Goal: Transaction & Acquisition: Purchase product/service

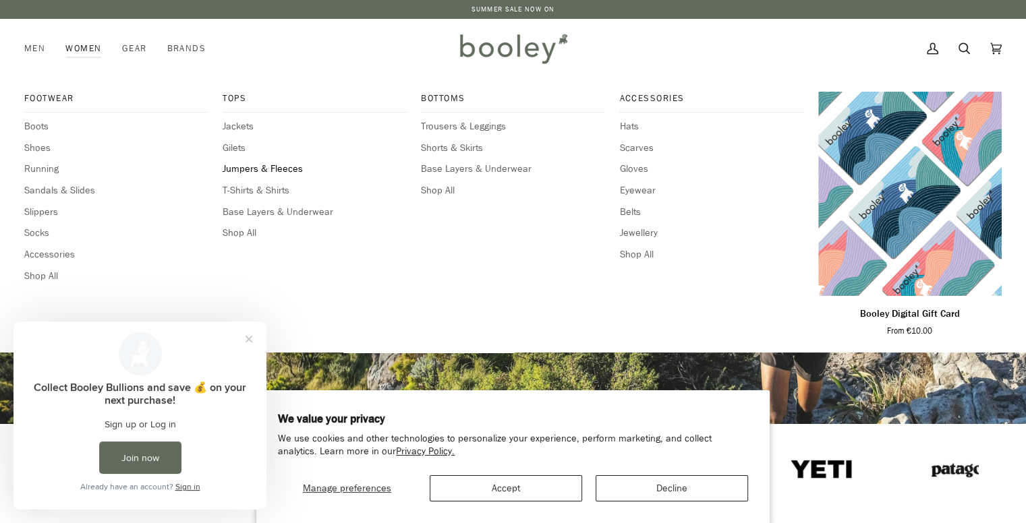
click at [250, 171] on span "Jumpers & Fleeces" at bounding box center [314, 169] width 183 height 15
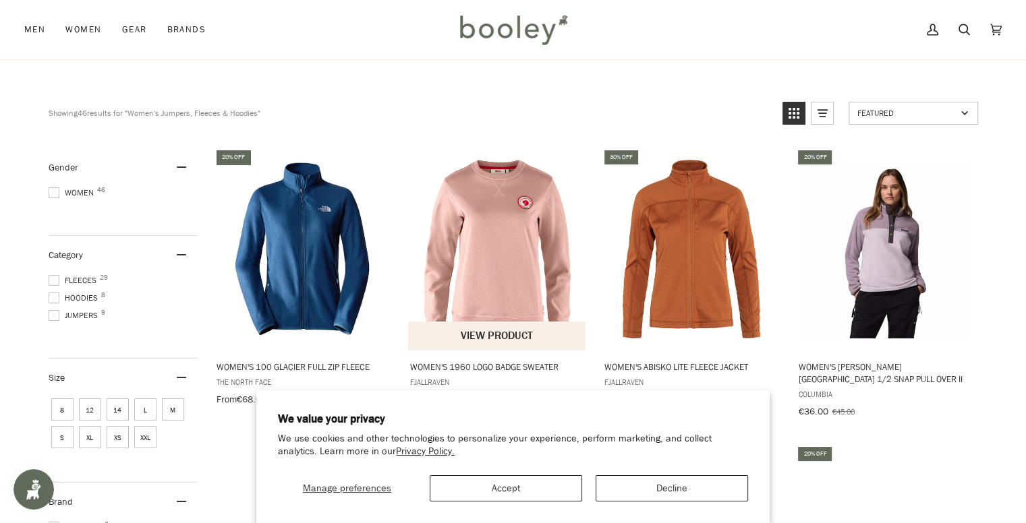
scroll to position [97, 0]
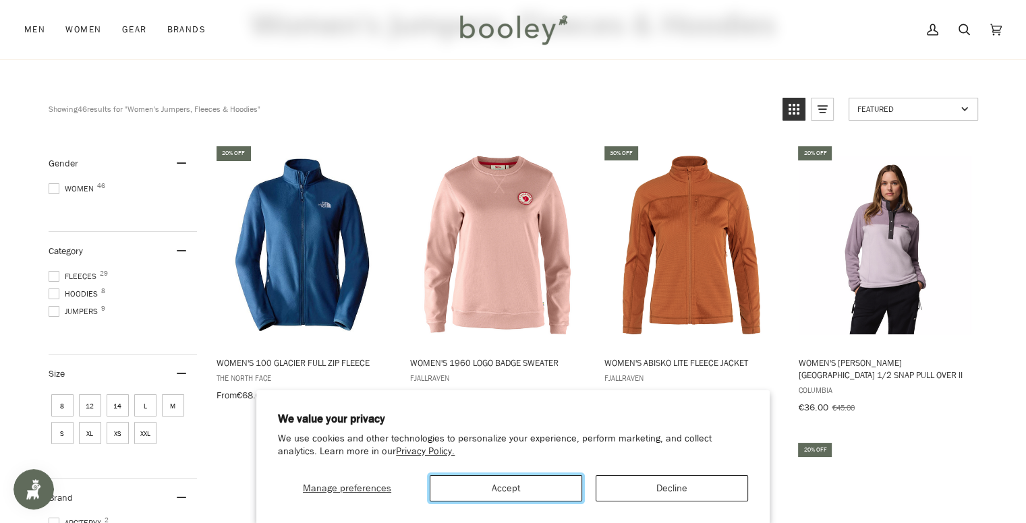
click at [532, 483] on button "Accept" at bounding box center [506, 489] width 152 height 26
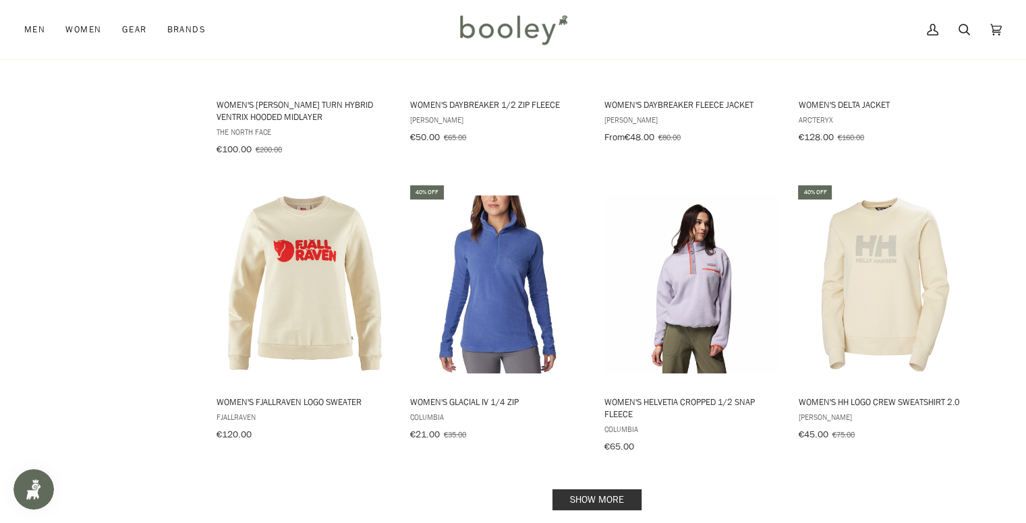
scroll to position [1297, 0]
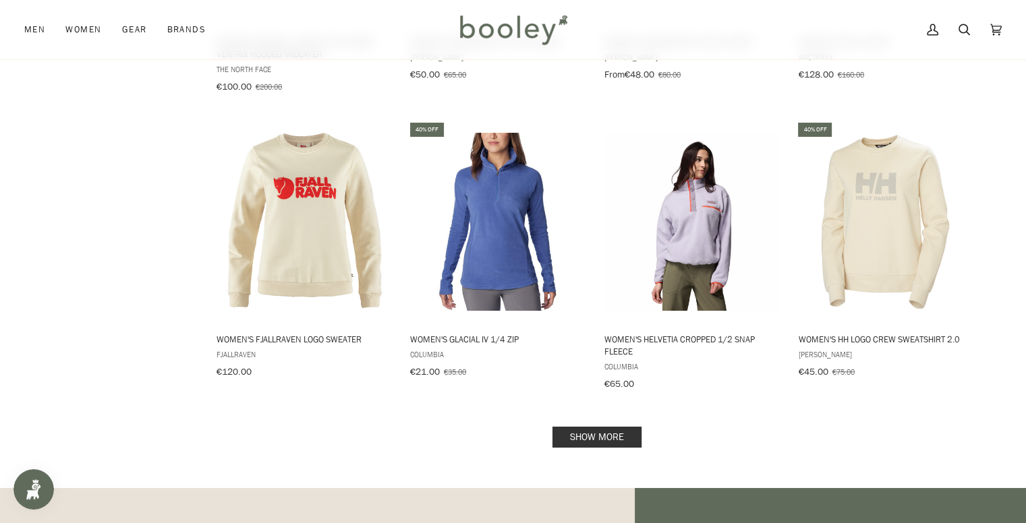
click at [589, 427] on link "Show more" at bounding box center [596, 437] width 89 height 21
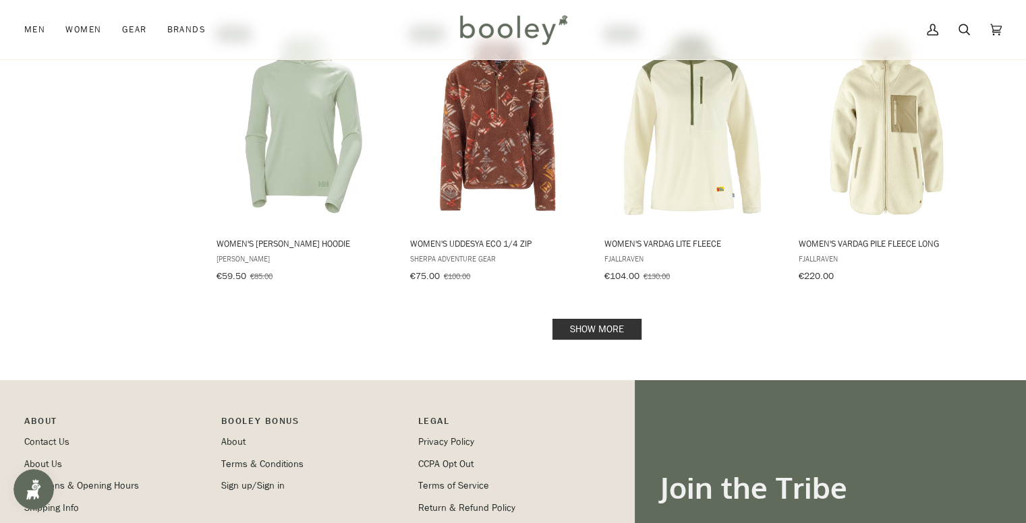
scroll to position [2879, 0]
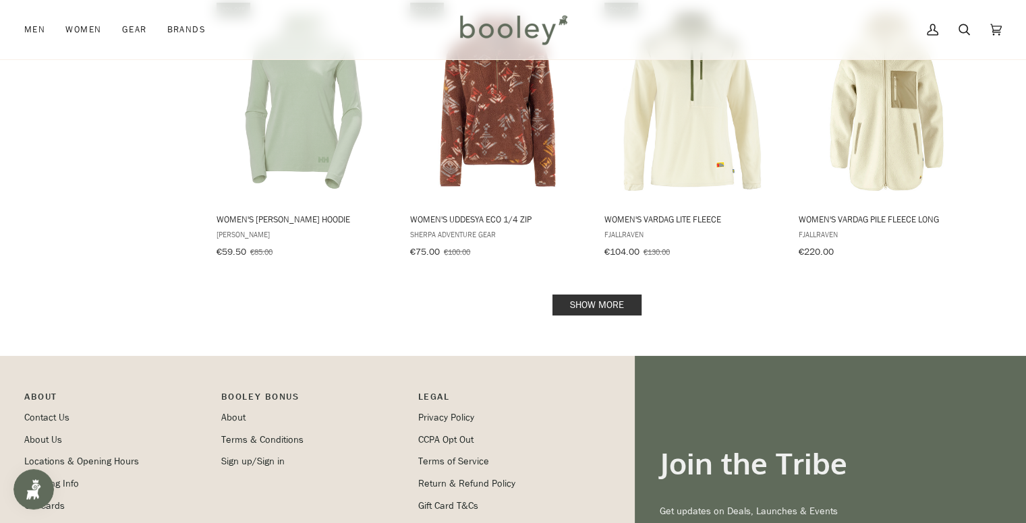
click at [592, 295] on link "Show more" at bounding box center [596, 305] width 89 height 21
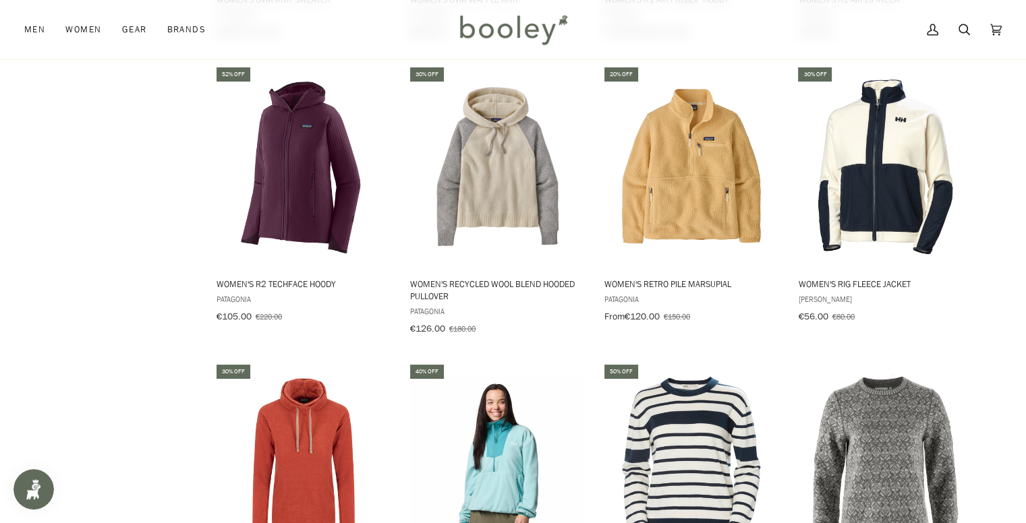
scroll to position [2230, 0]
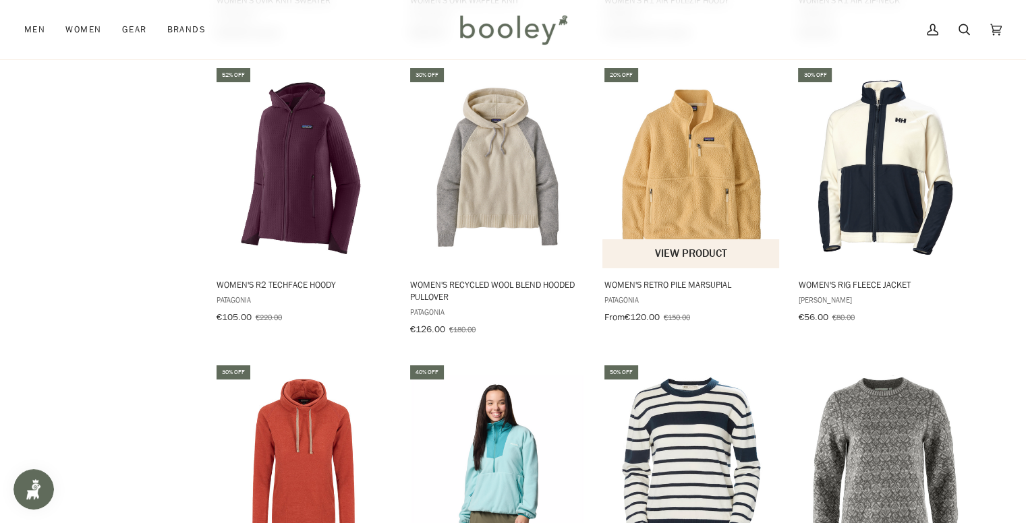
drag, startPoint x: 569, startPoint y: 311, endPoint x: 684, endPoint y: 154, distance: 194.4
click at [684, 154] on img "Women's Retro Pile Marsupial" at bounding box center [691, 167] width 179 height 179
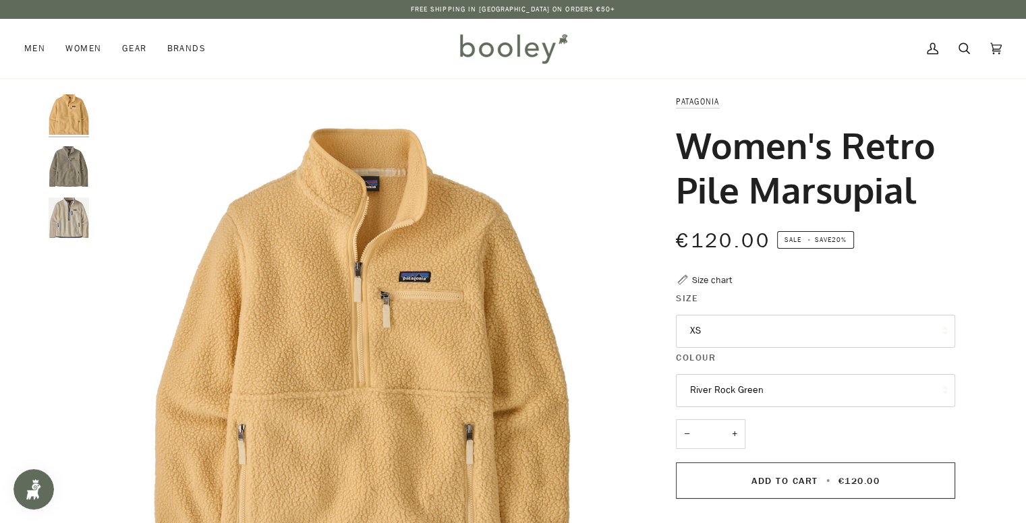
click at [71, 160] on img "Patagonia Women's Retro Pile Marsupial River Rock Green - Booley Galway" at bounding box center [69, 166] width 40 height 40
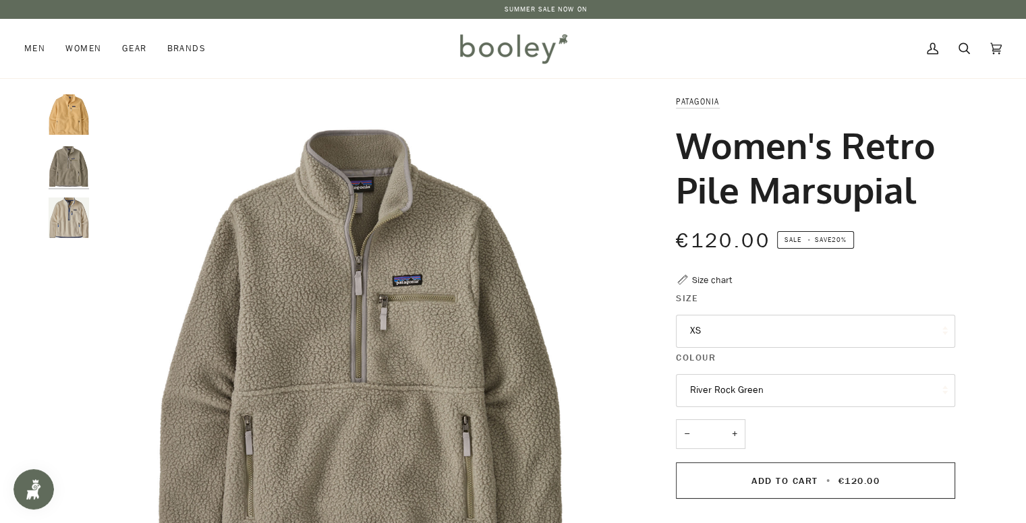
scroll to position [38, 0]
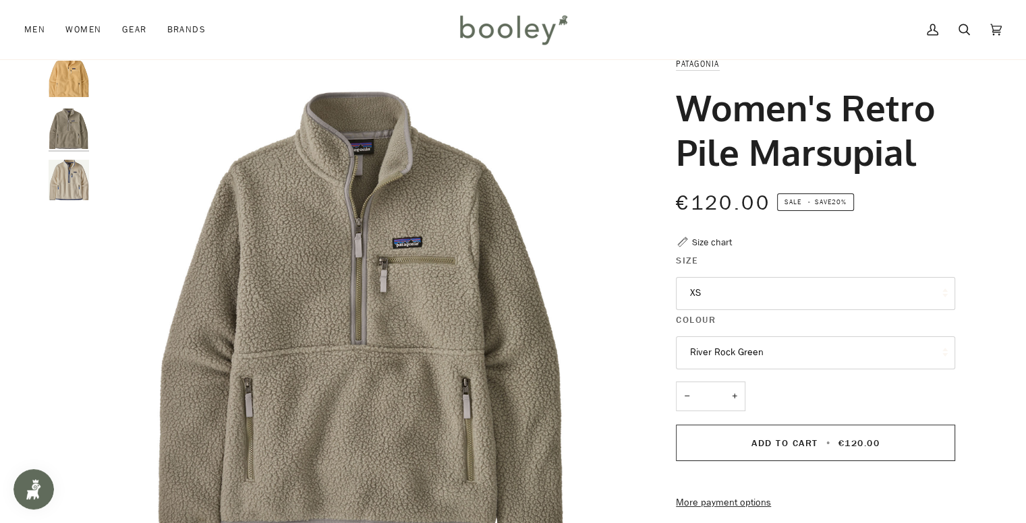
click at [67, 173] on img "Women's Retro Pile Marsupial" at bounding box center [69, 180] width 40 height 40
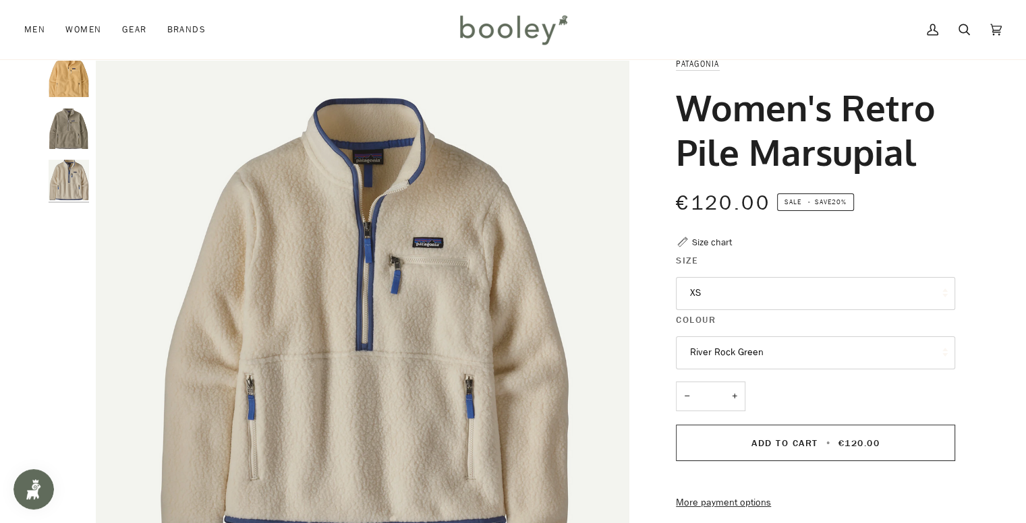
click at [711, 289] on button "XS" at bounding box center [815, 293] width 279 height 33
